Goal: Information Seeking & Learning: Find specific page/section

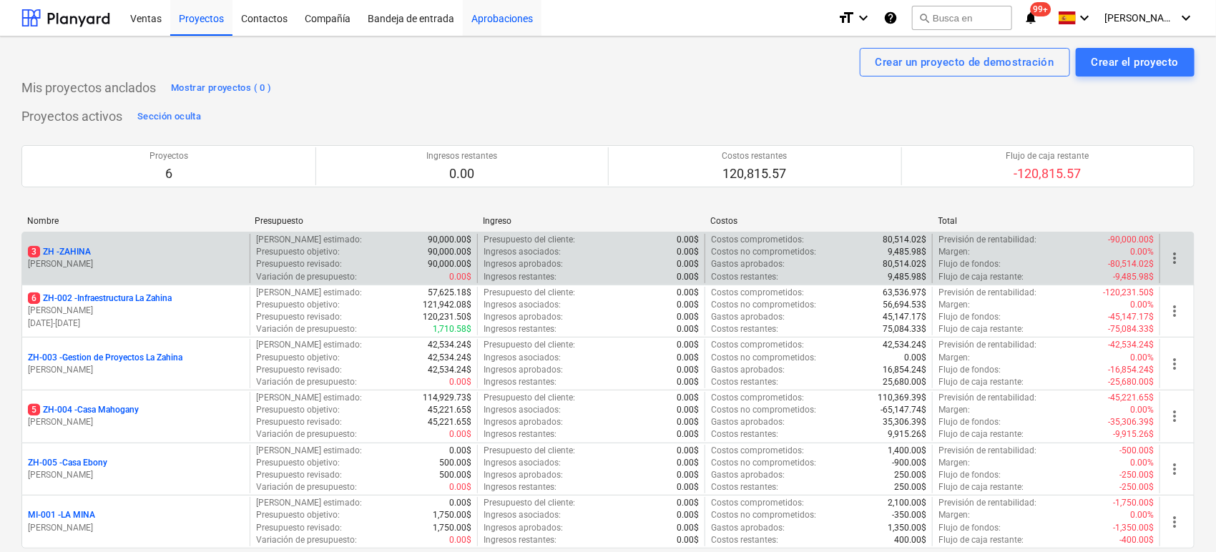
click at [478, 24] on div "Aprobaciones" at bounding box center [502, 17] width 79 height 36
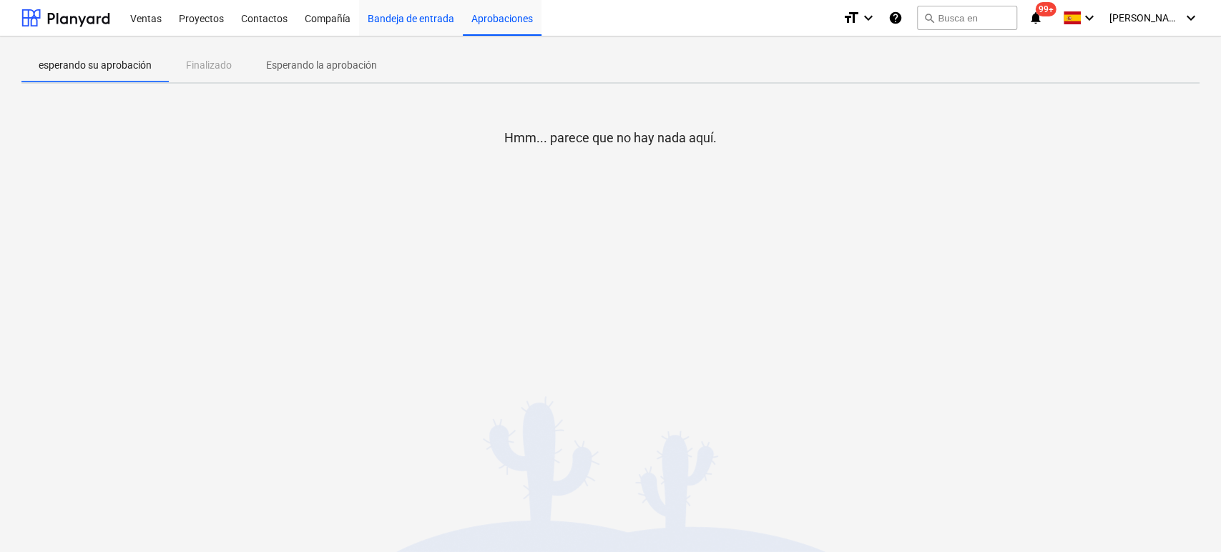
click at [383, 20] on div "Bandeja de entrada" at bounding box center [411, 17] width 104 height 36
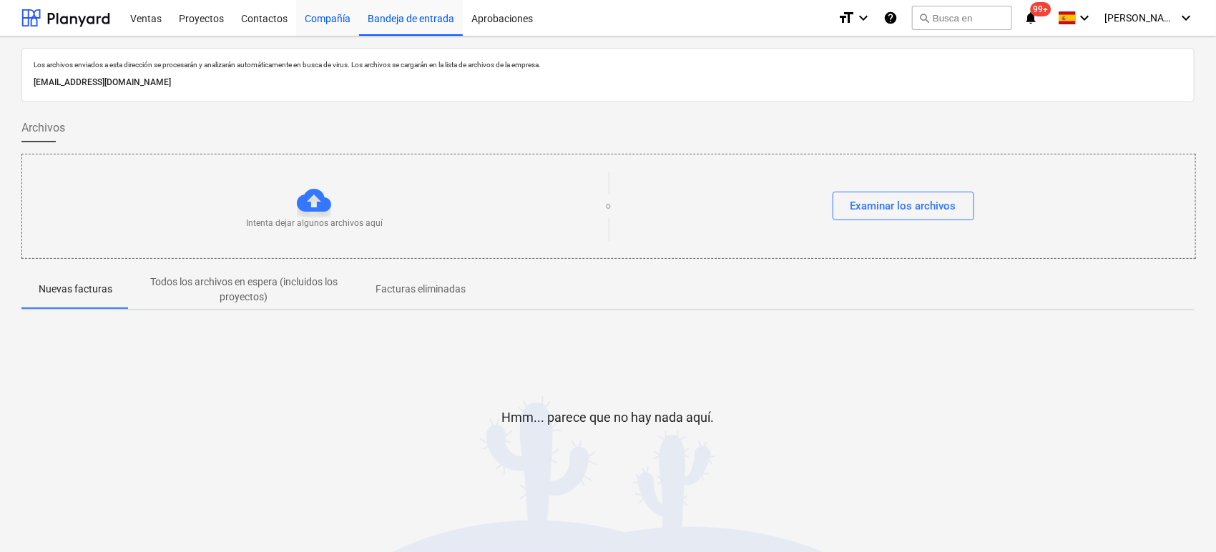
click at [334, 24] on div "Compañía" at bounding box center [327, 17] width 63 height 36
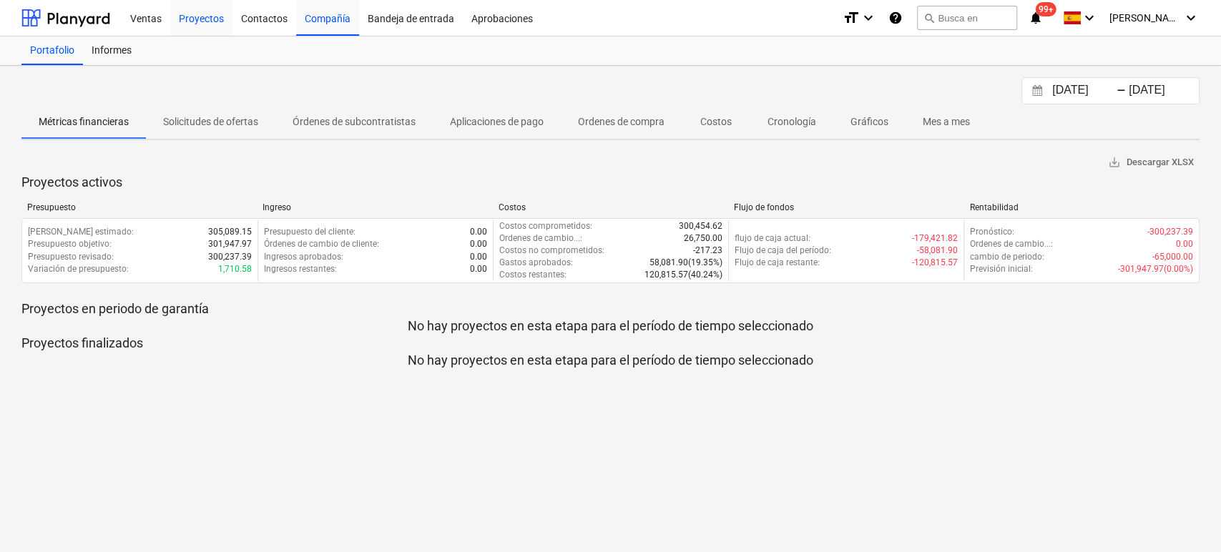
drag, startPoint x: 250, startPoint y: 21, endPoint x: 210, endPoint y: 24, distance: 40.1
click at [250, 21] on div "Contactos" at bounding box center [265, 17] width 64 height 36
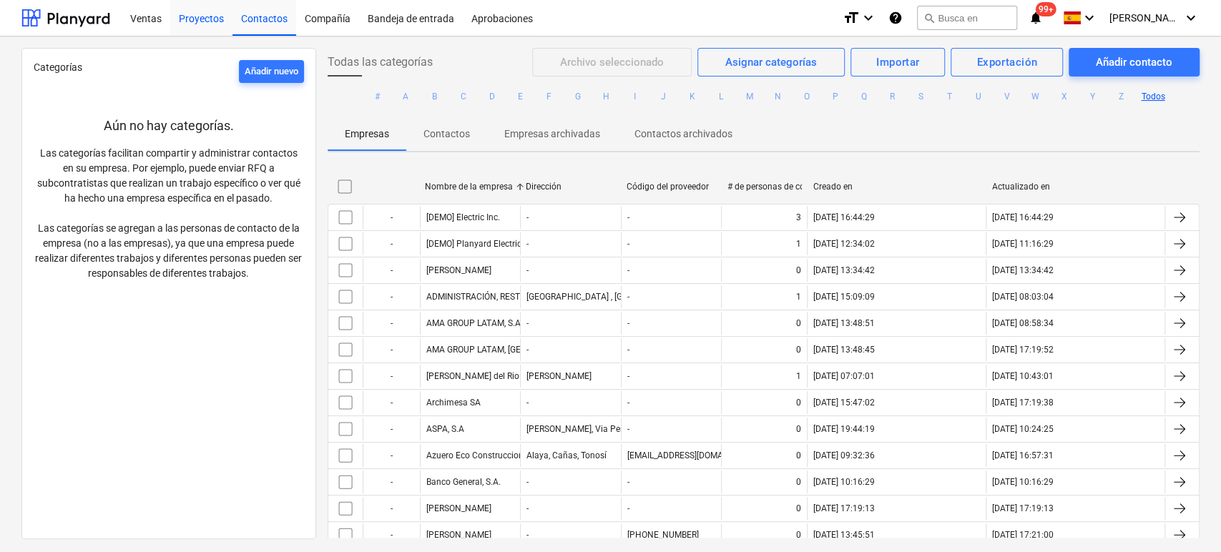
click at [205, 21] on div "Proyectos" at bounding box center [201, 17] width 62 height 36
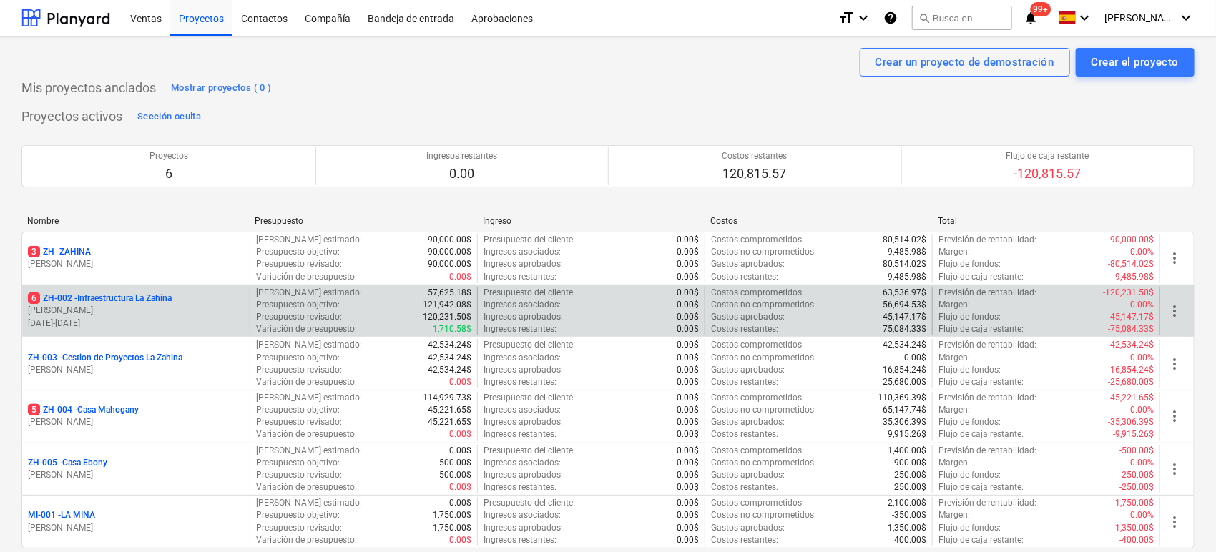
click at [152, 303] on p "6 ZH-002 - Infraestructura La Zahina" at bounding box center [100, 299] width 144 height 12
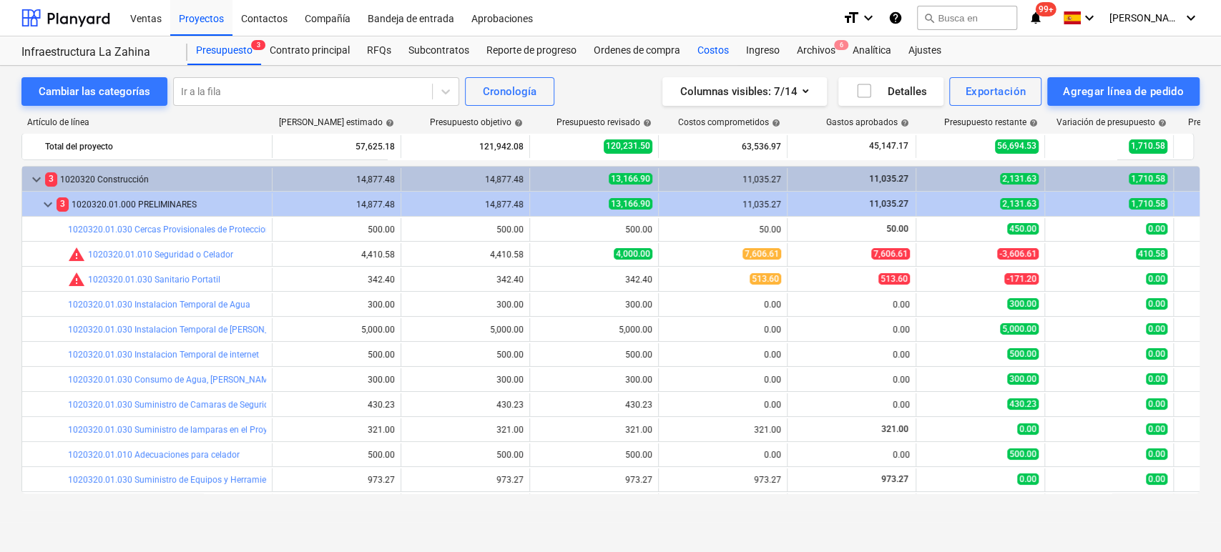
click at [692, 54] on div "Costos" at bounding box center [713, 50] width 49 height 29
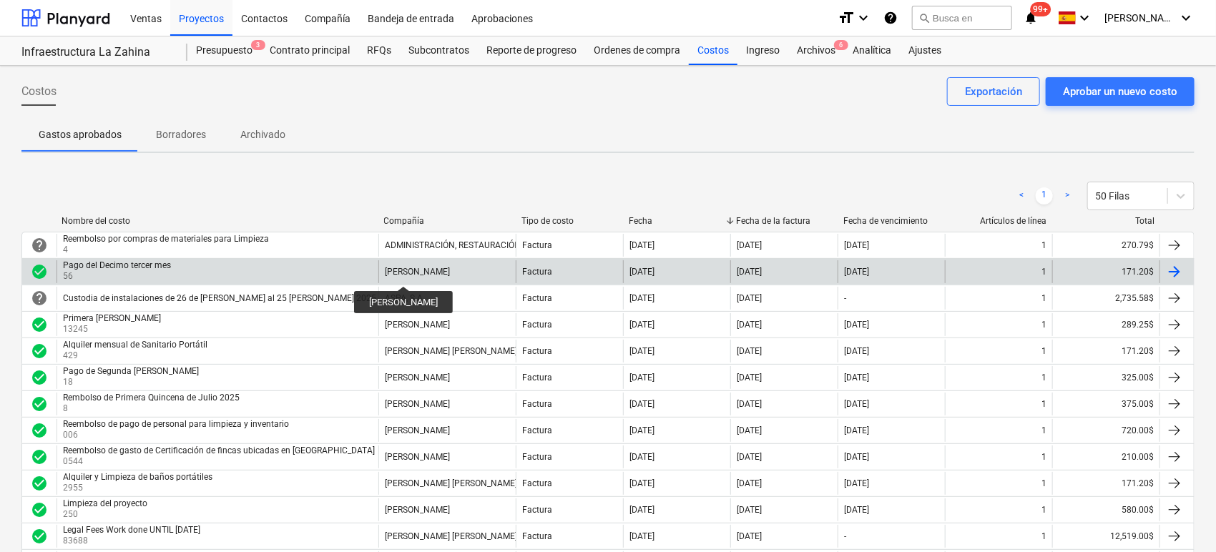
click at [407, 274] on div "[PERSON_NAME]" at bounding box center [417, 272] width 65 height 10
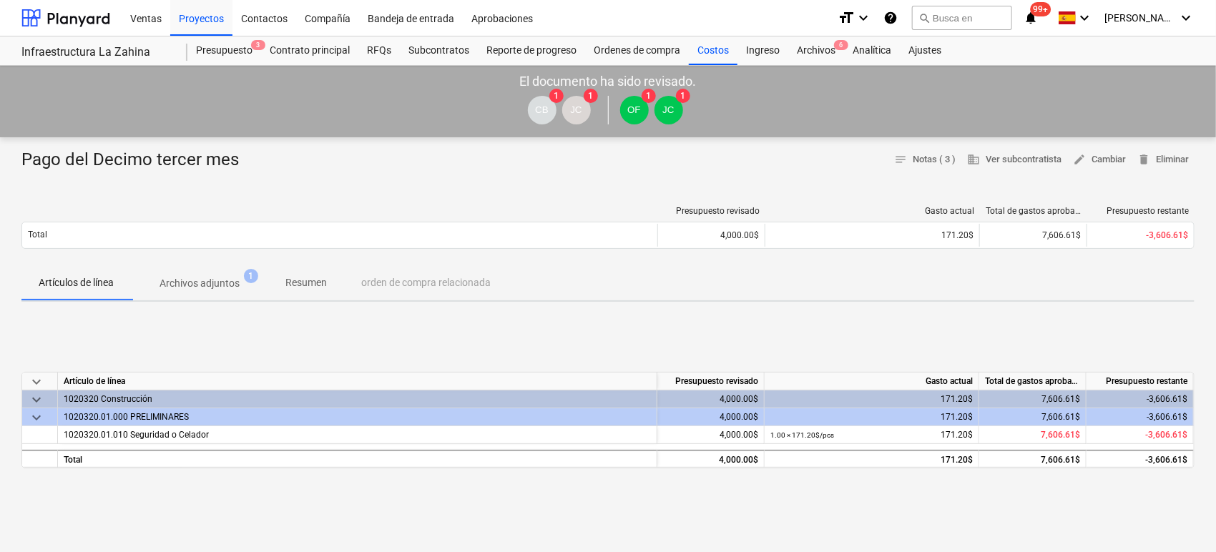
click at [223, 288] on p "Archivos adjuntos" at bounding box center [200, 283] width 80 height 15
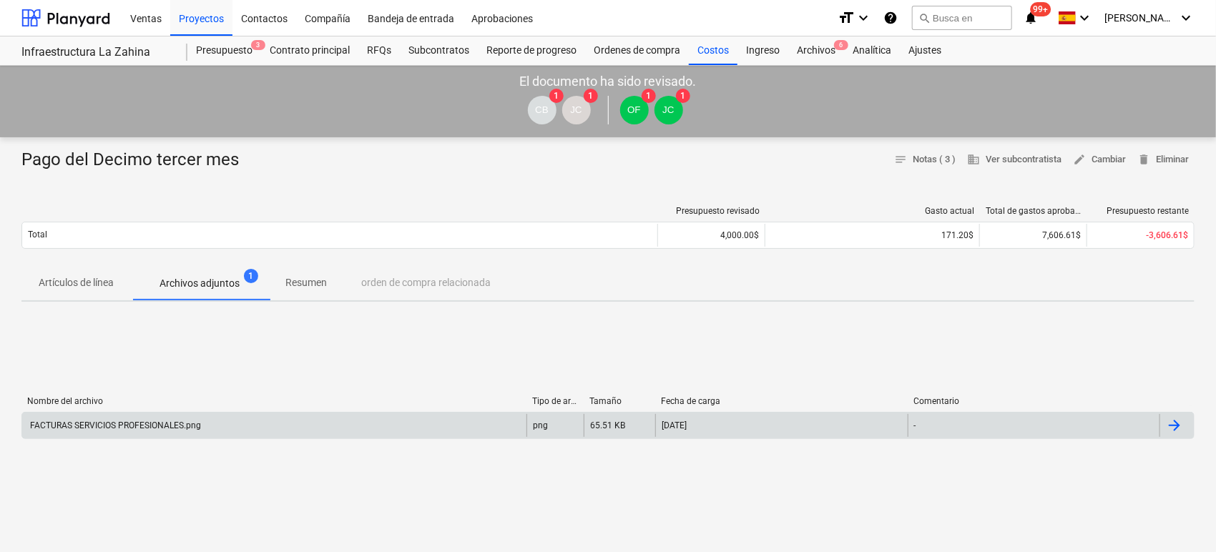
click at [134, 414] on div "FACTURAS SERVICIOS PROFESIONALES.png" at bounding box center [274, 425] width 504 height 23
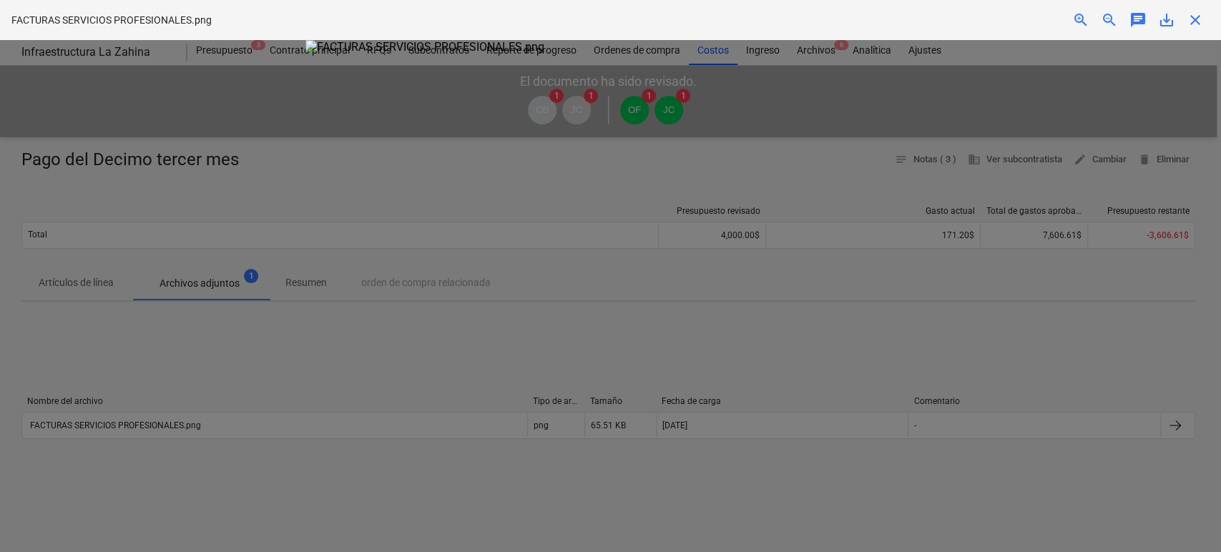
click at [226, 354] on div at bounding box center [610, 296] width 1221 height 512
click at [976, 305] on div at bounding box center [610, 296] width 1221 height 512
drag, startPoint x: 966, startPoint y: 83, endPoint x: 1009, endPoint y: 46, distance: 56.8
click at [966, 84] on div at bounding box center [610, 296] width 1221 height 512
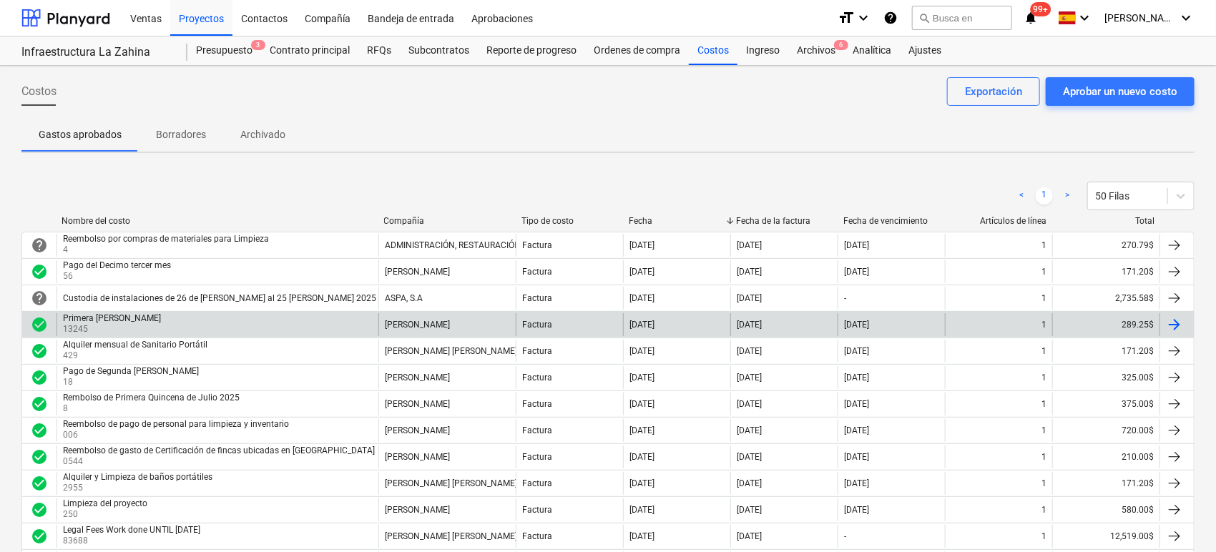
click at [161, 315] on div "Primera [PERSON_NAME]" at bounding box center [112, 318] width 98 height 10
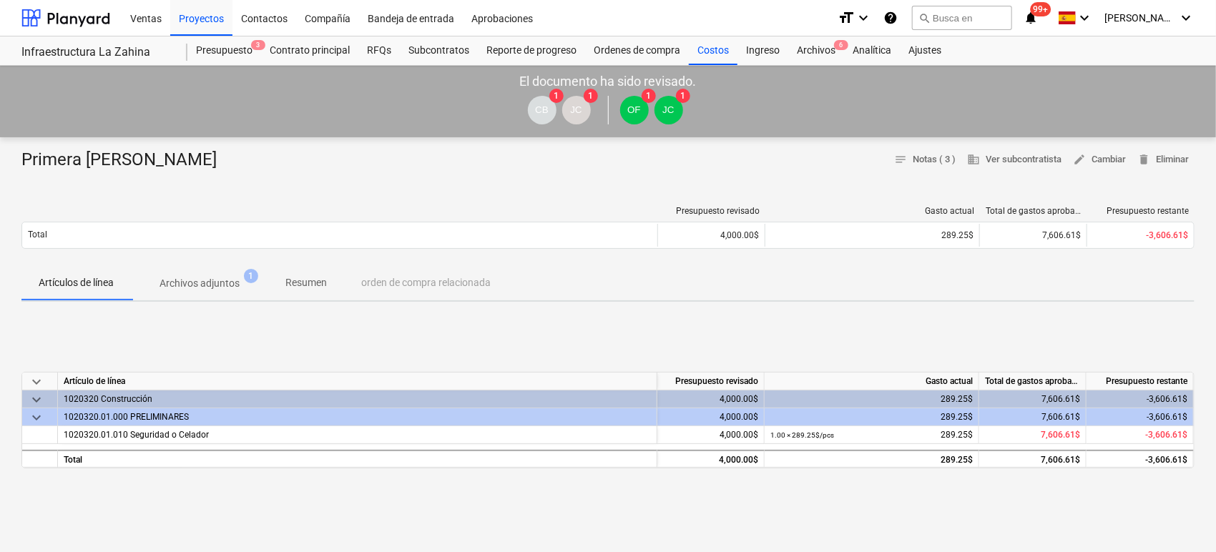
click at [211, 283] on p "Archivos adjuntos" at bounding box center [200, 283] width 80 height 15
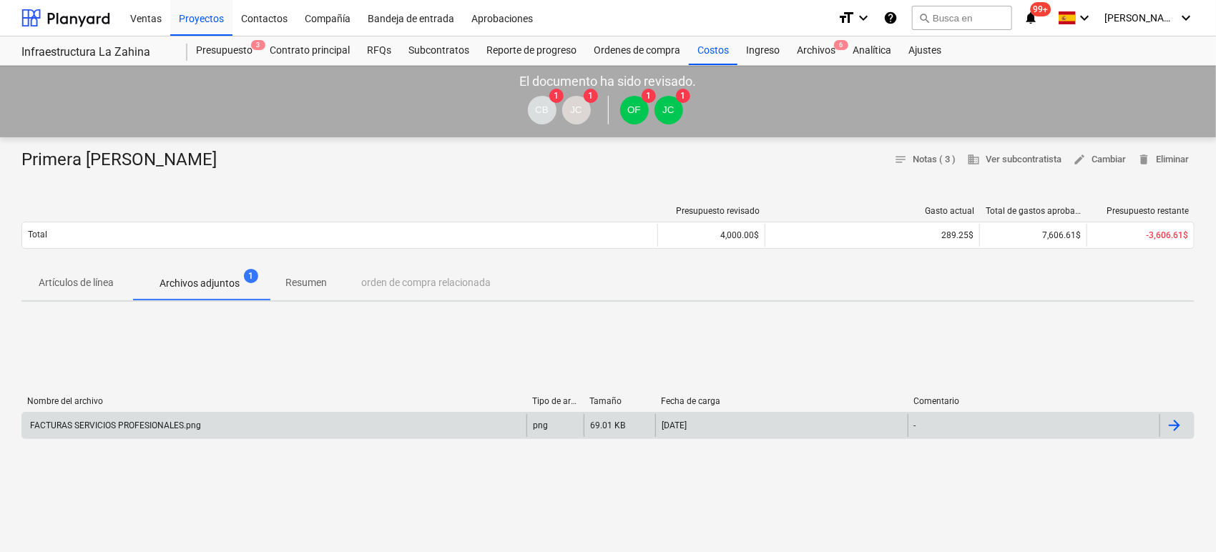
click at [165, 417] on div "FACTURAS SERVICIOS PROFESIONALES.png" at bounding box center [274, 425] width 504 height 23
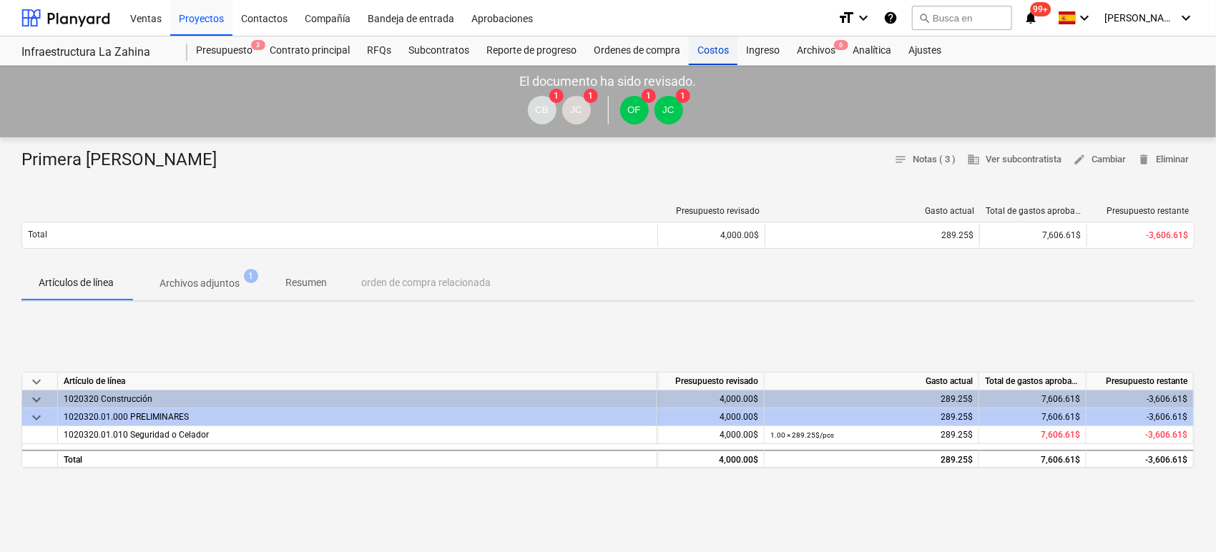
click at [700, 50] on div "Costos" at bounding box center [713, 50] width 49 height 29
